Goal: Task Accomplishment & Management: Find specific page/section

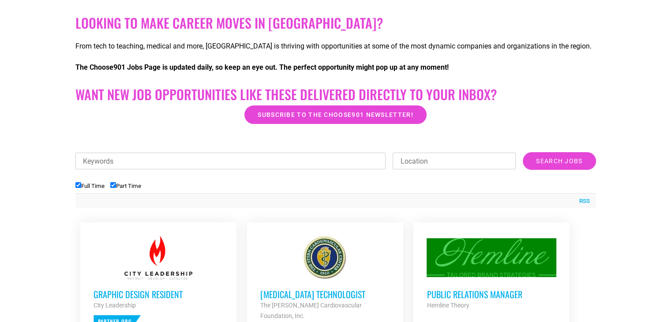
scroll to position [259, 0]
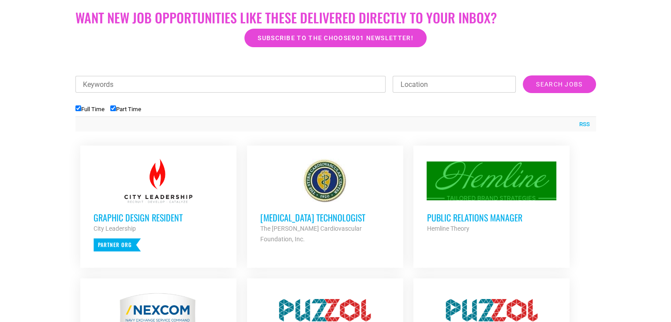
click at [79, 108] on input "Full Time" at bounding box center [78, 108] width 6 height 6
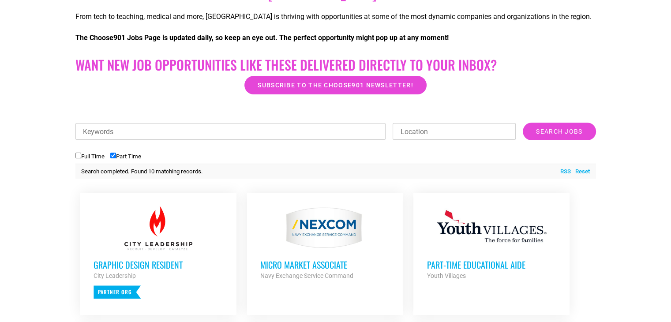
scroll to position [165, 0]
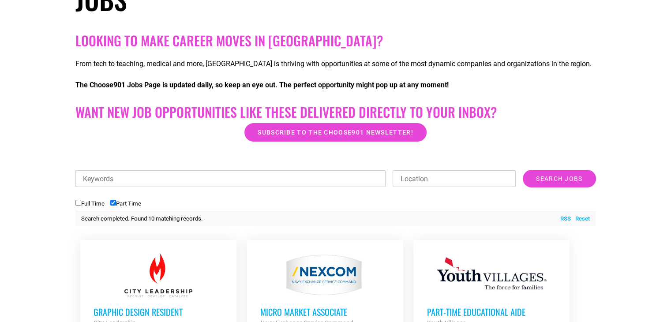
click at [79, 206] on label "Full Time" at bounding box center [89, 203] width 29 height 7
click at [79, 206] on input "Full Time" at bounding box center [78, 203] width 6 height 6
checkbox input "true"
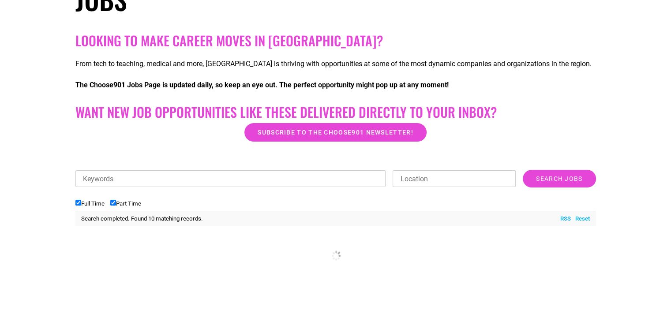
click at [116, 202] on input "Part Time" at bounding box center [113, 203] width 6 height 6
checkbox input "false"
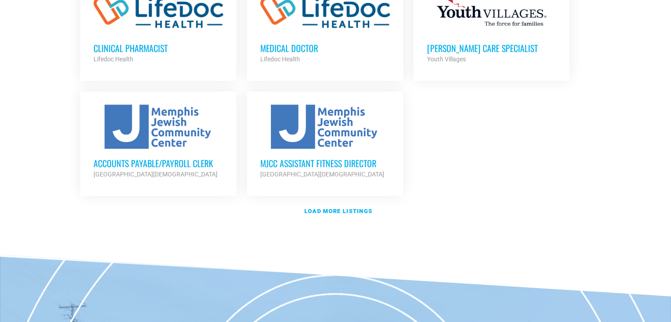
scroll to position [1054, 0]
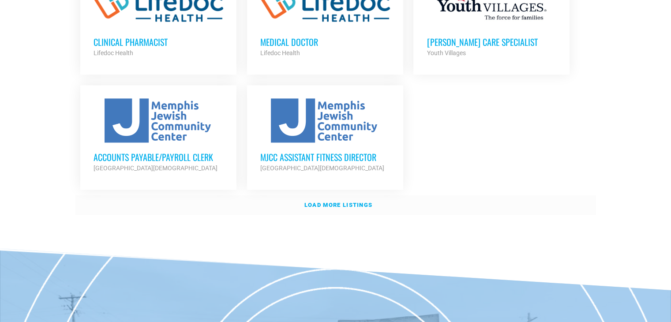
click at [353, 202] on strong "Load more listings" at bounding box center [338, 205] width 68 height 7
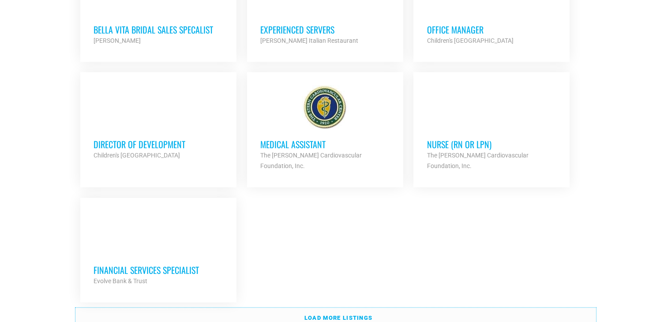
scroll to position [1818, 0]
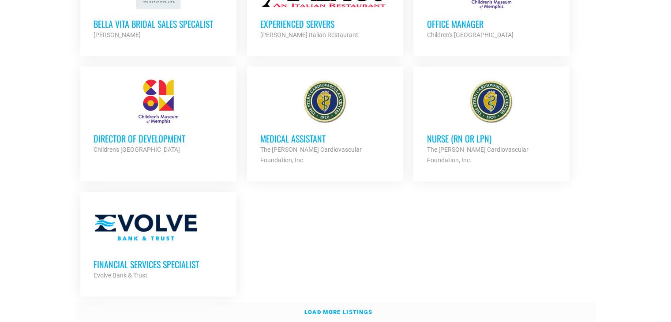
click at [316, 309] on strong "Load more listings" at bounding box center [338, 312] width 68 height 7
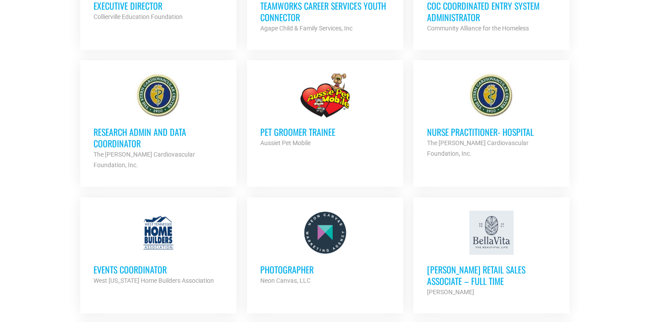
scroll to position [1449, 0]
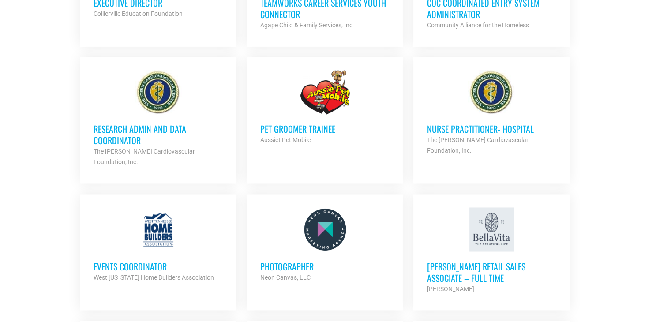
click at [124, 260] on h3 "Events Coordinator" at bounding box center [159, 265] width 130 height 11
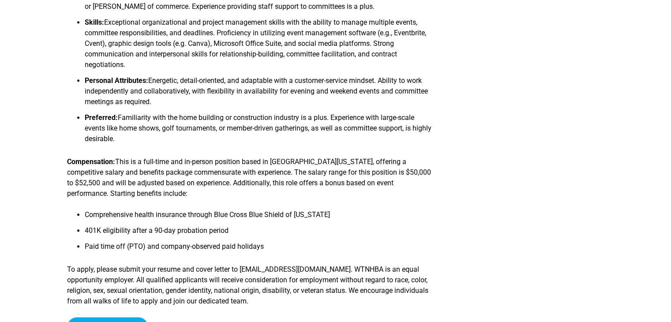
scroll to position [735, 0]
